Goal: Information Seeking & Learning: Learn about a topic

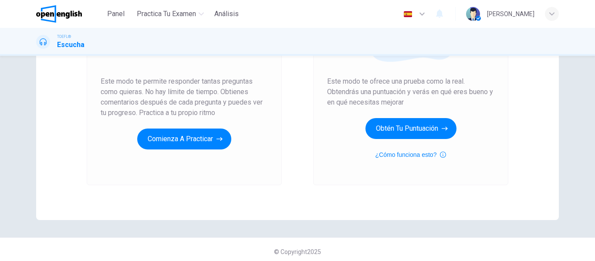
scroll to position [156, 0]
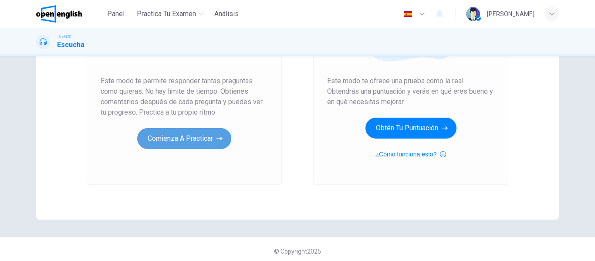
click at [213, 132] on button "Comienza a practicar" at bounding box center [184, 138] width 94 height 21
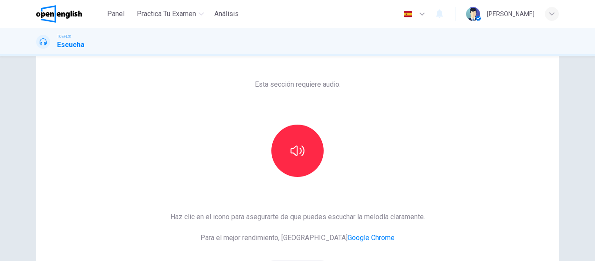
scroll to position [29, 0]
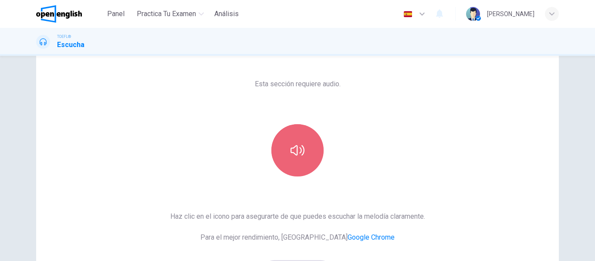
click at [293, 146] on icon "button" at bounding box center [298, 150] width 14 height 14
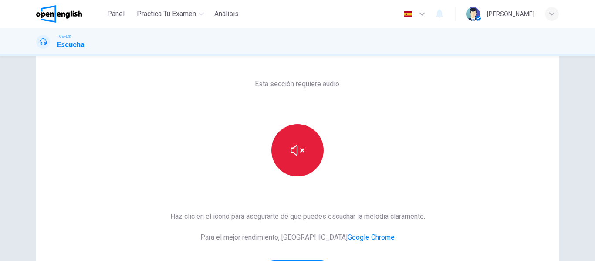
scroll to position [71, 0]
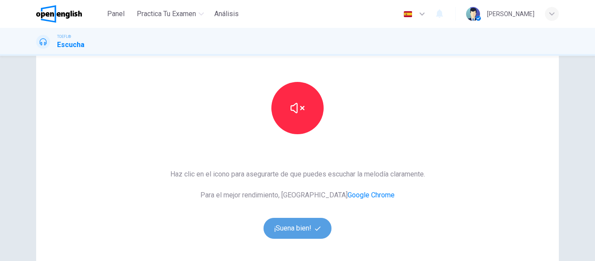
click at [296, 224] on button "¡Suena bien!" at bounding box center [298, 228] width 68 height 21
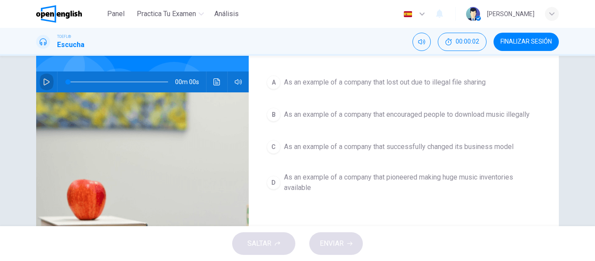
click at [45, 83] on icon "button" at bounding box center [46, 81] width 7 height 7
type input "*"
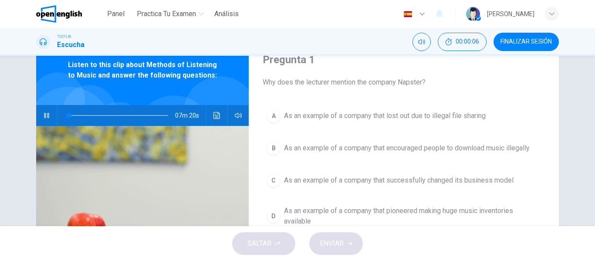
scroll to position [26, 0]
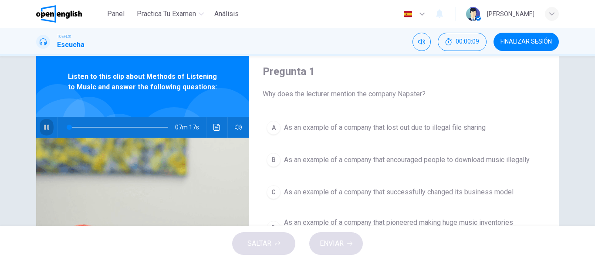
click at [48, 123] on button "button" at bounding box center [47, 127] width 14 height 21
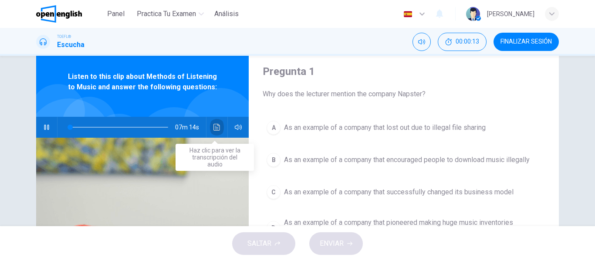
click at [216, 127] on icon "Haz clic para ver la transcripción del audio" at bounding box center [217, 127] width 7 height 7
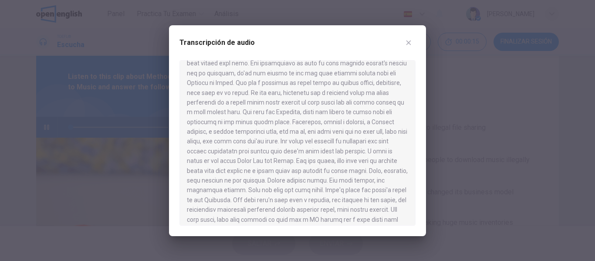
scroll to position [389, 0]
click at [97, 120] on div at bounding box center [297, 130] width 595 height 261
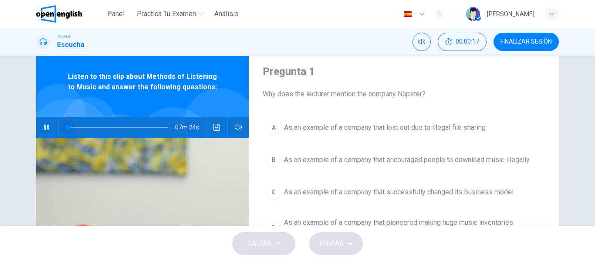
drag, startPoint x: 66, startPoint y: 128, endPoint x: 61, endPoint y: 128, distance: 4.8
click at [65, 128] on span at bounding box center [67, 127] width 5 height 5
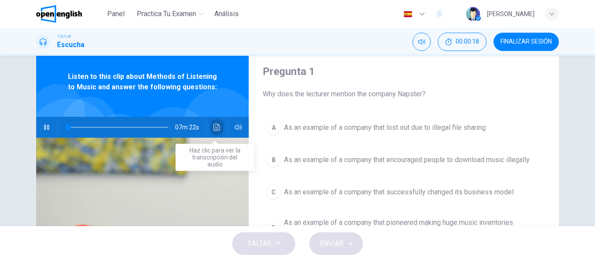
click at [214, 125] on icon "Haz clic para ver la transcripción del audio" at bounding box center [217, 127] width 7 height 7
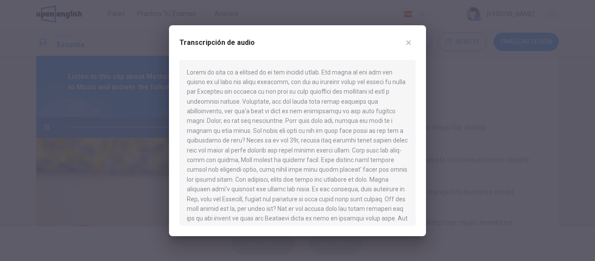
type input "*"
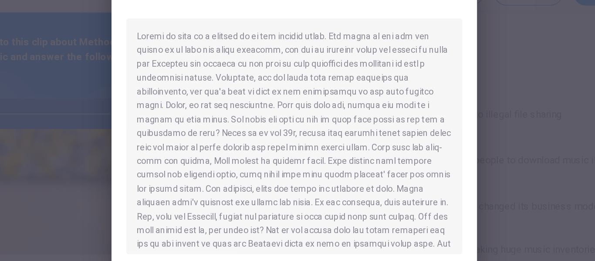
drag, startPoint x: 305, startPoint y: 85, endPoint x: 305, endPoint y: 106, distance: 21.8
click at [305, 106] on div at bounding box center [298, 143] width 236 height 166
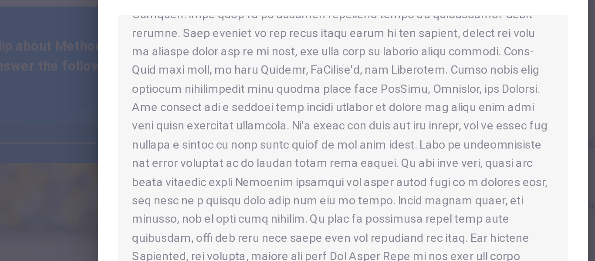
scroll to position [630, 0]
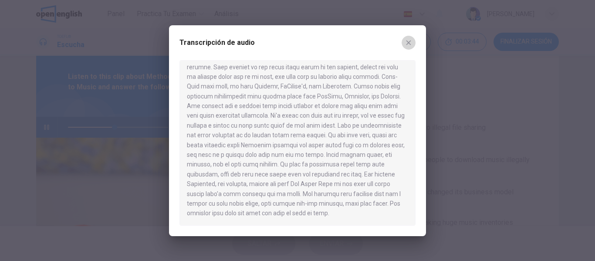
click at [408, 40] on icon "button" at bounding box center [408, 42] width 7 height 7
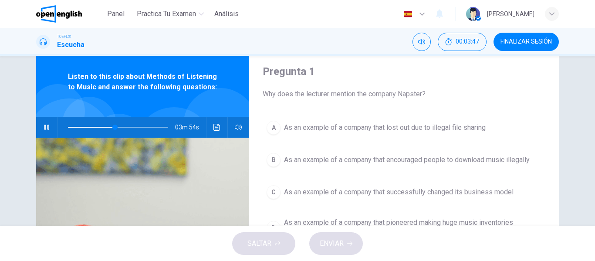
type input "**"
click at [507, 42] on span "FINALIZAR SESIÓN" at bounding box center [526, 41] width 51 height 7
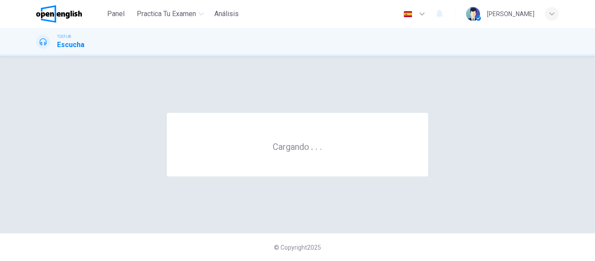
scroll to position [0, 0]
